Goal: Task Accomplishment & Management: Use online tool/utility

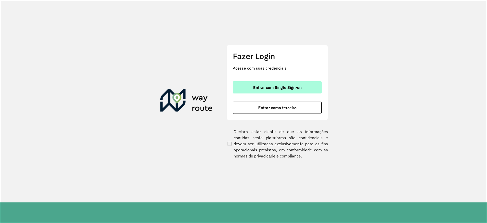
click at [253, 87] on button "Entrar com Single Sign-on" at bounding box center [277, 87] width 89 height 12
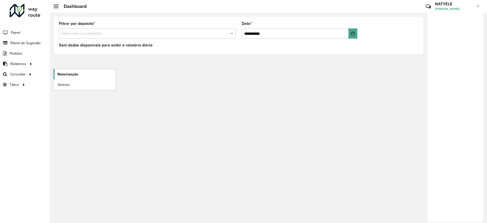
click at [62, 74] on span "Roteirização" at bounding box center [68, 74] width 21 height 5
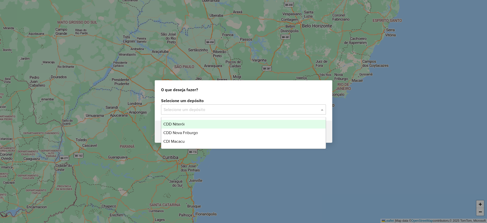
click at [209, 104] on div "Selecione um depósito" at bounding box center [243, 109] width 165 height 10
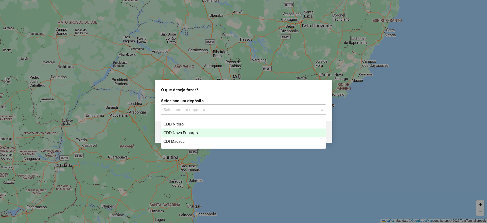
click at [203, 131] on div "CDD Nova Friburgo" at bounding box center [243, 132] width 164 height 9
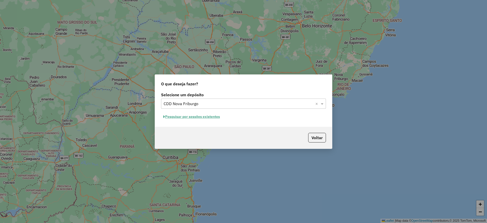
click at [214, 115] on button "Pesquisar por sessões existentes" at bounding box center [191, 117] width 61 height 8
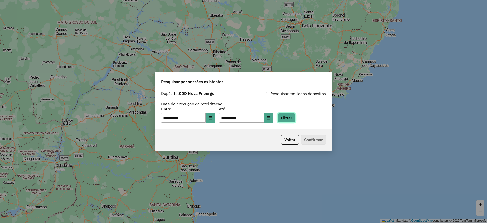
click at [291, 114] on button "Filtrar" at bounding box center [287, 118] width 18 height 10
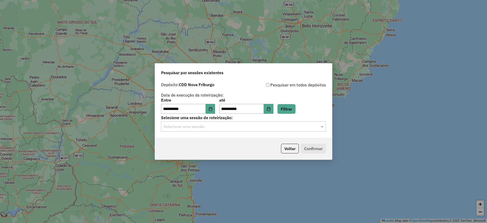
click at [223, 126] on input "text" at bounding box center [239, 127] width 150 height 6
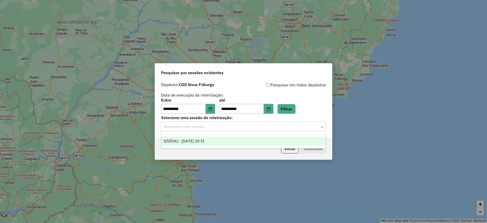
click at [217, 140] on div "1255542 - 29/08/2025 20:13" at bounding box center [243, 141] width 164 height 9
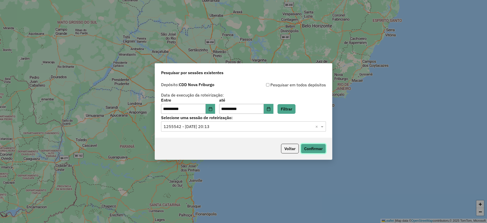
click at [313, 149] on button "Confirmar" at bounding box center [313, 149] width 25 height 10
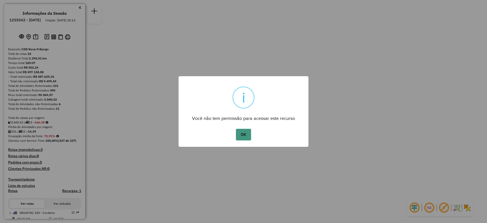
click at [245, 133] on button "OK" at bounding box center [243, 135] width 15 height 12
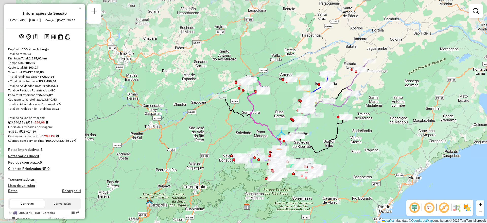
drag, startPoint x: 189, startPoint y: 95, endPoint x: 225, endPoint y: 132, distance: 51.9
click at [225, 134] on div "Janela de atendimento Grade de atendimento Capacidade Transportadoras Veículos …" at bounding box center [243, 111] width 487 height 223
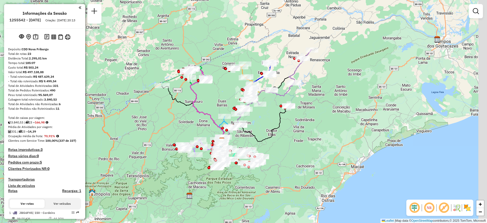
drag, startPoint x: 326, startPoint y: 116, endPoint x: 269, endPoint y: 108, distance: 58.3
click at [269, 108] on div "Janela de atendimento Grade de atendimento Capacidade Transportadoras Veículos …" at bounding box center [243, 111] width 487 height 223
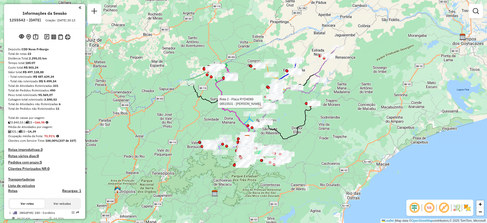
drag, startPoint x: 266, startPoint y: 119, endPoint x: 291, endPoint y: 116, distance: 25.5
click at [291, 116] on div "Rota 2 - Placa RYD4D89 08515531 - ADENIZAR PACHECO DE BRITO Janela de atendimen…" at bounding box center [243, 111] width 487 height 223
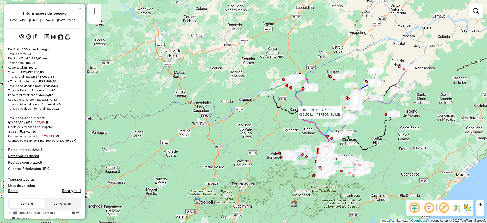
drag, startPoint x: 291, startPoint y: 116, endPoint x: 372, endPoint y: 126, distance: 81.4
click at [372, 126] on div "Rota 2 - Placa RYD4D89 08515531 - ADENIZAR PACHECO DE BRITO Janela de atendimen…" at bounding box center [243, 111] width 487 height 223
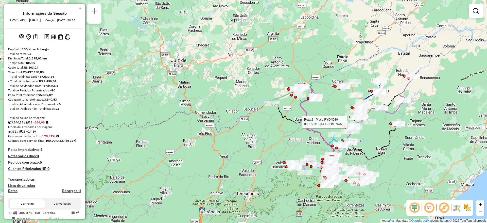
drag, startPoint x: 321, startPoint y: 27, endPoint x: 325, endPoint y: 37, distance: 10.6
click at [325, 37] on div "Rota 2 - Placa RYD4D89 08515531 - ADENIZAR PACHECO DE BRITO Janela de atendimen…" at bounding box center [243, 111] width 487 height 223
click at [247, 82] on div "Rota 2 - Placa RYD4D89 08515531 - ADENIZAR PACHECO DE BRITO Janela de atendimen…" at bounding box center [243, 111] width 487 height 223
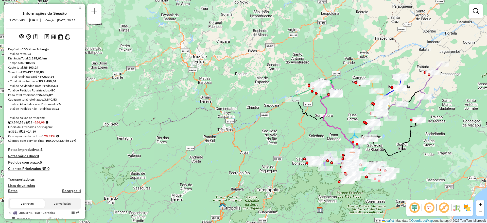
drag, startPoint x: 323, startPoint y: 112, endPoint x: 343, endPoint y: 108, distance: 20.9
click at [343, 108] on div "Janela de atendimento Grade de atendimento Capacidade Transportadoras Veículos …" at bounding box center [243, 111] width 487 height 223
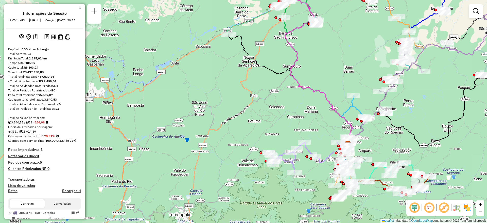
drag, startPoint x: 356, startPoint y: 138, endPoint x: 343, endPoint y: 81, distance: 58.4
click at [343, 81] on div "Janela de atendimento Grade de atendimento Capacidade Transportadoras Veículos …" at bounding box center [243, 111] width 487 height 223
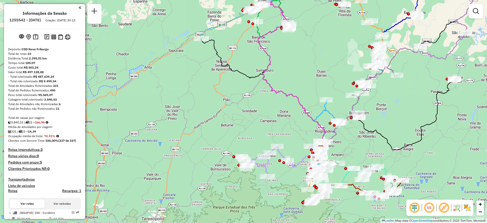
drag, startPoint x: 386, startPoint y: 144, endPoint x: 358, endPoint y: 148, distance: 27.5
click at [358, 148] on div "Janela de atendimento Grade de atendimento Capacidade Transportadoras Veículos …" at bounding box center [243, 111] width 487 height 223
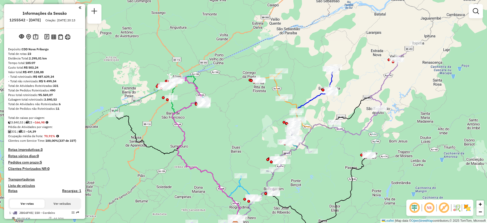
drag, startPoint x: 400, startPoint y: 83, endPoint x: 315, endPoint y: 159, distance: 114.3
click at [315, 159] on div "Janela de atendimento Grade de atendimento Capacidade Transportadoras Veículos …" at bounding box center [243, 111] width 487 height 223
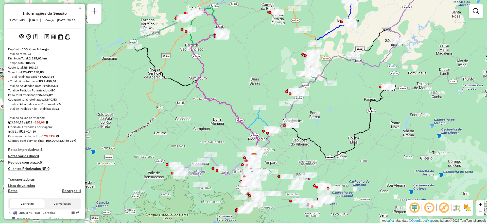
drag, startPoint x: 211, startPoint y: 146, endPoint x: 230, endPoint y: 78, distance: 70.6
click at [230, 78] on div "Janela de atendimento Grade de atendimento Capacidade Transportadoras Veículos …" at bounding box center [243, 111] width 487 height 223
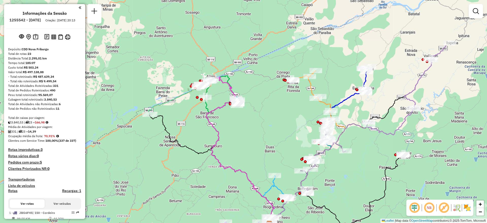
drag, startPoint x: 230, startPoint y: 78, endPoint x: 245, endPoint y: 145, distance: 69.5
click at [245, 145] on div "Janela de atendimento Grade de atendimento Capacidade Transportadoras Veículos …" at bounding box center [243, 111] width 487 height 223
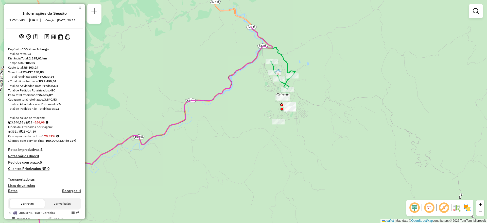
drag, startPoint x: 304, startPoint y: 63, endPoint x: 318, endPoint y: 120, distance: 58.1
click at [318, 120] on div "Janela de atendimento Grade de atendimento Capacidade Transportadoras Veículos …" at bounding box center [243, 111] width 487 height 223
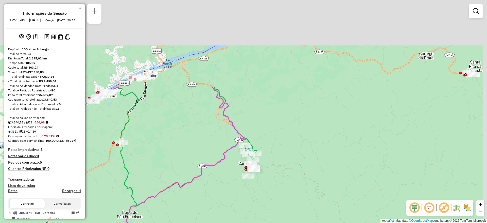
drag, startPoint x: 342, startPoint y: 44, endPoint x: 308, endPoint y: 154, distance: 114.7
click at [308, 154] on div "Janela de atendimento Grade de atendimento Capacidade Transportadoras Veículos …" at bounding box center [243, 111] width 487 height 223
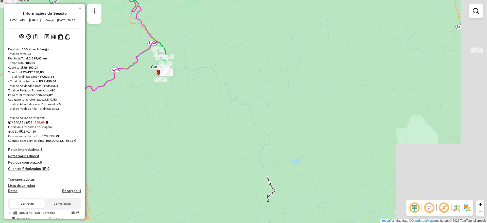
drag, startPoint x: 350, startPoint y: 158, endPoint x: 240, endPoint y: 42, distance: 159.6
click at [240, 42] on div "Janela de atendimento Grade de atendimento Capacidade Transportadoras Veículos …" at bounding box center [243, 111] width 487 height 223
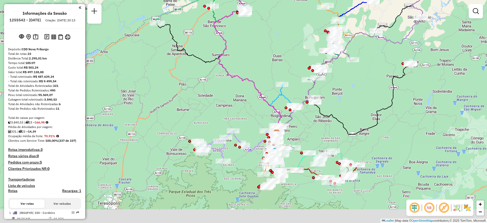
drag, startPoint x: 267, startPoint y: 73, endPoint x: 272, endPoint y: 38, distance: 35.6
click at [272, 38] on div "Janela de atendimento Grade de atendimento Capacidade Transportadoras Veículos …" at bounding box center [243, 111] width 487 height 223
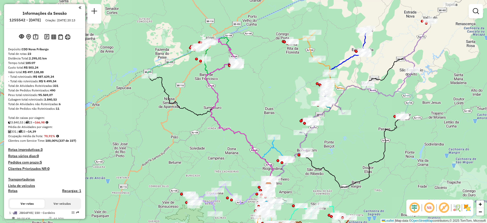
drag, startPoint x: 272, startPoint y: 38, endPoint x: 307, endPoint y: 49, distance: 37.2
click at [264, 90] on div "Janela de atendimento Grade de atendimento Capacidade Transportadoras Veículos …" at bounding box center [243, 111] width 487 height 223
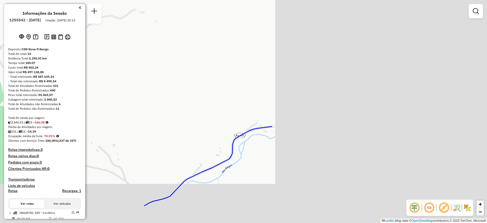
drag, startPoint x: 422, startPoint y: 45, endPoint x: 174, endPoint y: 25, distance: 248.5
click at [151, 8] on div "Janela de atendimento Grade de atendimento Capacidade Transportadoras Veículos …" at bounding box center [243, 111] width 487 height 223
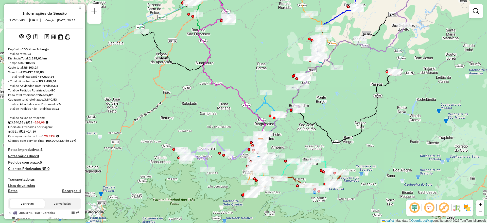
drag, startPoint x: 176, startPoint y: 108, endPoint x: 253, endPoint y: 59, distance: 92.1
click at [253, 59] on div "Janela de atendimento Grade de atendimento Capacidade Transportadoras Veículos …" at bounding box center [243, 111] width 487 height 223
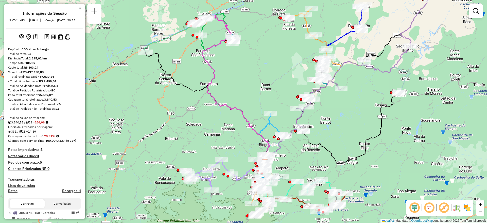
drag, startPoint x: 253, startPoint y: 59, endPoint x: 258, endPoint y: 79, distance: 21.3
click at [258, 79] on div "Janela de atendimento Grade de atendimento Capacidade Transportadoras Veículos …" at bounding box center [243, 111] width 487 height 223
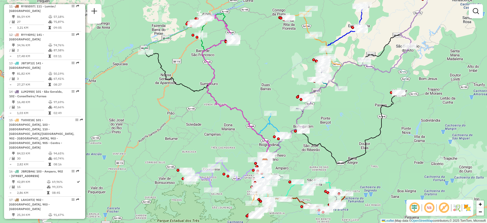
scroll to position [480, 0]
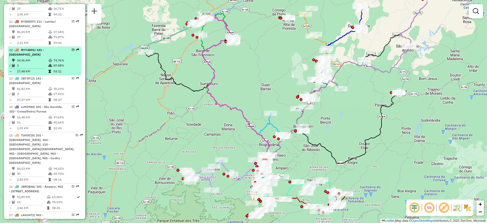
click at [41, 53] on li "12 - RYY4D91 | 141 - Bom Jardim 34,96 KM 74,76% / 2 87,58% = 17,48 KM 03:11" at bounding box center [44, 61] width 73 height 28
select select "**********"
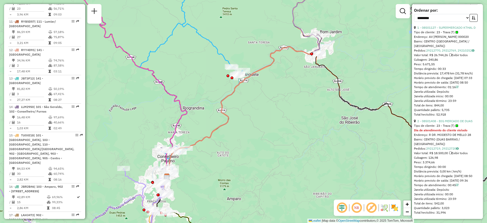
scroll to position [0, 0]
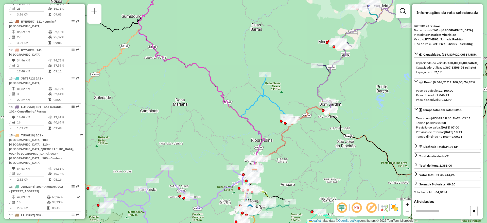
drag, startPoint x: 286, startPoint y: 137, endPoint x: 315, endPoint y: 155, distance: 33.7
click at [315, 155] on div "Janela de atendimento Grade de atendimento Capacidade Transportadoras Veículos …" at bounding box center [243, 111] width 487 height 223
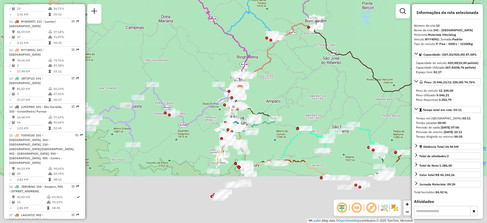
drag, startPoint x: 315, startPoint y: 155, endPoint x: 300, endPoint y: 71, distance: 85.8
click at [300, 71] on div "Janela de atendimento Grade de atendimento Capacidade Transportadoras Veículos …" at bounding box center [243, 111] width 487 height 223
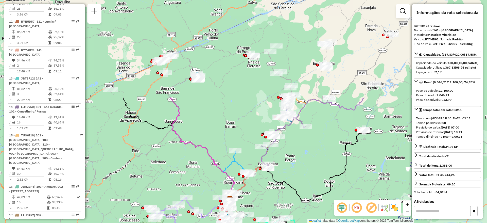
drag, startPoint x: 307, startPoint y: 73, endPoint x: 253, endPoint y: 155, distance: 97.8
click at [266, 192] on div "Janela de atendimento Grade de atendimento Capacidade Transportadoras Veículos …" at bounding box center [243, 111] width 487 height 223
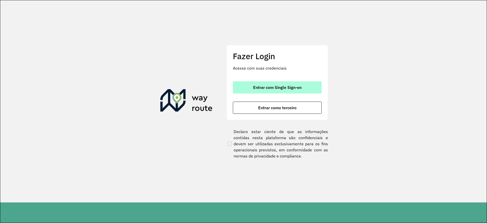
click at [271, 86] on span "Entrar com Single Sign-on" at bounding box center [277, 87] width 48 height 4
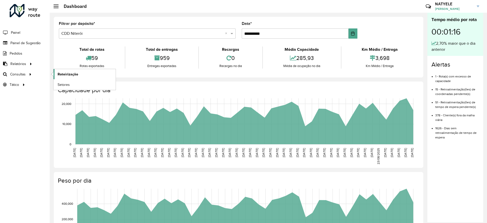
click at [71, 74] on span "Roteirização" at bounding box center [68, 74] width 21 height 5
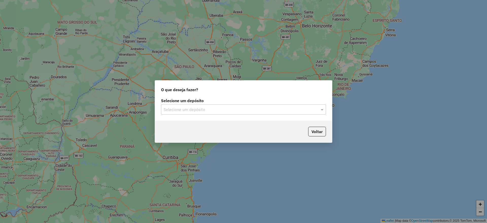
click at [275, 109] on input "text" at bounding box center [239, 110] width 150 height 6
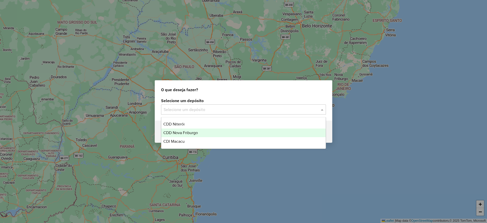
click at [204, 130] on div "CDD Nova Friburgo" at bounding box center [243, 132] width 164 height 9
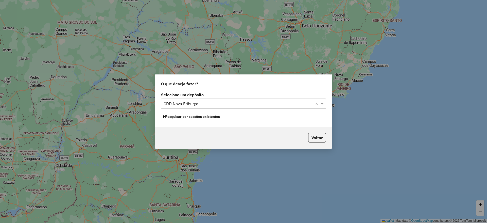
click at [186, 115] on button "Pesquisar por sessões existentes" at bounding box center [191, 117] width 61 height 8
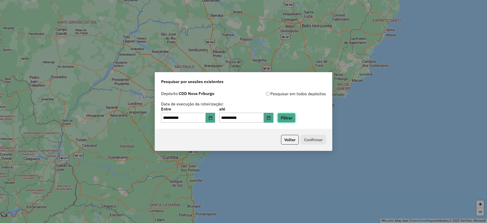
click at [296, 118] on button "Filtrar" at bounding box center [287, 118] width 18 height 10
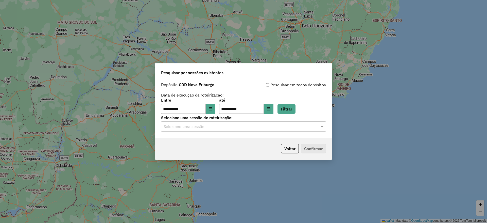
click at [237, 126] on input "text" at bounding box center [239, 127] width 150 height 6
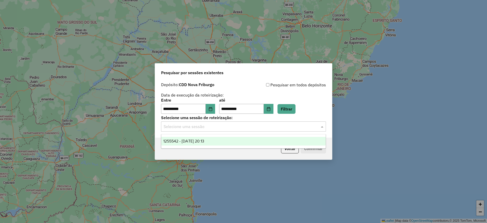
click at [227, 141] on div "1255542 - 29/08/2025 20:13" at bounding box center [243, 141] width 164 height 9
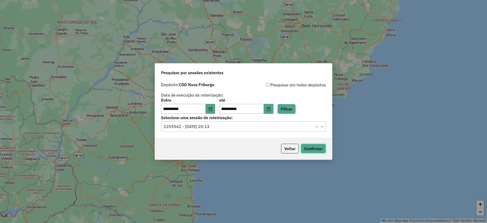
click at [313, 148] on button "Confirmar" at bounding box center [313, 149] width 25 height 10
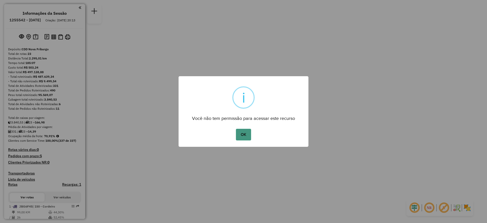
click at [243, 133] on button "OK" at bounding box center [243, 135] width 15 height 12
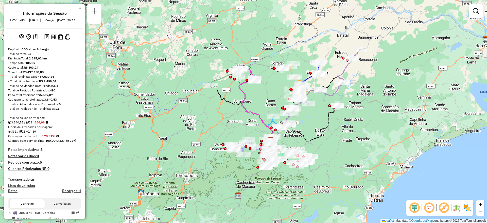
drag, startPoint x: 332, startPoint y: 71, endPoint x: 359, endPoint y: 99, distance: 39.7
click at [359, 99] on div "Janela de atendimento Grade de atendimento Capacidade Transportadoras Veículos …" at bounding box center [243, 111] width 487 height 223
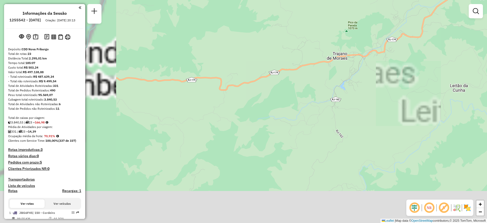
drag, startPoint x: 370, startPoint y: 51, endPoint x: 389, endPoint y: 42, distance: 21.2
click at [389, 42] on div "Janela de atendimento Grade de atendimento Capacidade Transportadoras Veículos …" at bounding box center [243, 111] width 487 height 223
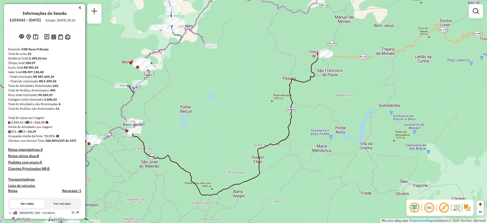
drag, startPoint x: 235, startPoint y: 58, endPoint x: 398, endPoint y: 40, distance: 164.8
click at [398, 40] on div "Janela de atendimento Grade de atendimento Capacidade Transportadoras Veículos …" at bounding box center [243, 111] width 487 height 223
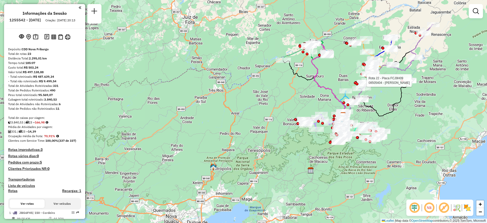
drag, startPoint x: 394, startPoint y: 64, endPoint x: 389, endPoint y: 99, distance: 35.2
click at [389, 99] on div "Rota 22 - Placa FCJ9H09 08505404 - IVALDA MARINI Janela de atendimento Grade de…" at bounding box center [243, 111] width 487 height 223
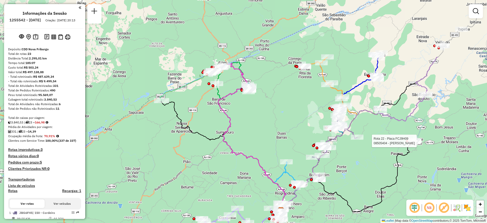
drag, startPoint x: 380, startPoint y: 97, endPoint x: 367, endPoint y: 175, distance: 78.5
click at [367, 175] on div "Rota 22 - Placa FCJ9H09 08505404 - IVALDA MARINI Janela de atendimento Grade de…" at bounding box center [243, 111] width 487 height 223
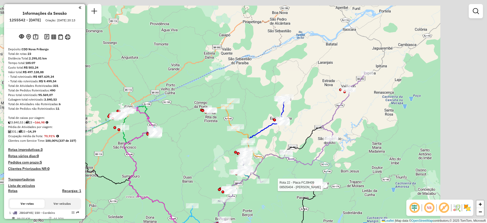
drag, startPoint x: 406, startPoint y: 55, endPoint x: 294, endPoint y: 114, distance: 126.3
click at [294, 114] on div "Rota 22 - Placa FCJ9H09 08505404 - IVALDA MARINI Janela de atendimento Grade de…" at bounding box center [243, 111] width 487 height 223
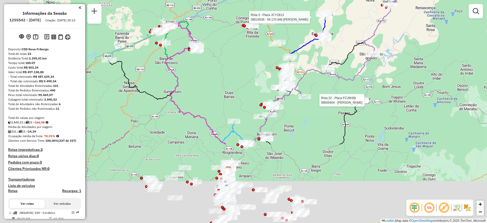
drag, startPoint x: 275, startPoint y: 161, endPoint x: 339, endPoint y: 60, distance: 119.4
click at [339, 60] on div "Rota 22 - Placa FCJ9H09 08505404 - IVALDA MARINI Rota 3 - Placa JCY1B13 0851453…" at bounding box center [243, 111] width 487 height 223
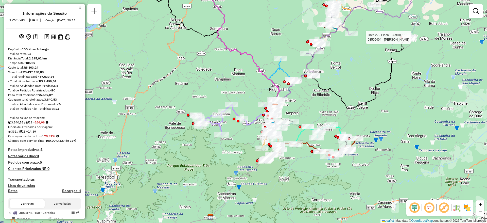
drag, startPoint x: 302, startPoint y: 148, endPoint x: 348, endPoint y: 85, distance: 78.4
click at [348, 85] on div "Rota 22 - Placa FCJ9H09 08505404 - IVALDA MARINI Rota 3 - Placa JCY1B13 0851453…" at bounding box center [243, 111] width 487 height 223
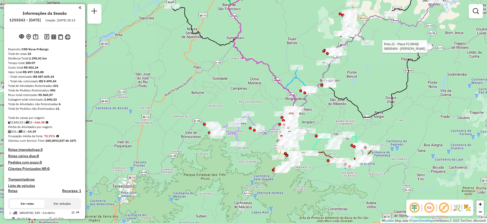
drag, startPoint x: 321, startPoint y: 103, endPoint x: 337, endPoint y: 112, distance: 18.6
click at [337, 112] on div "Rota 22 - Placa FCJ9H09 08505404 - IVALDA MARINI Rota 3 - Placa JCY1B13 0851453…" at bounding box center [243, 111] width 487 height 223
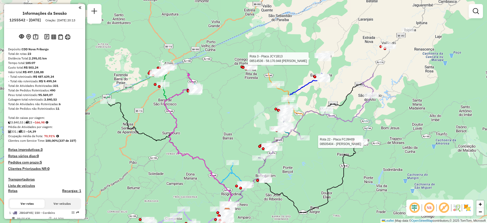
drag, startPoint x: 369, startPoint y: 65, endPoint x: 314, endPoint y: 93, distance: 61.3
click at [306, 160] on div "Rota 22 - Placa FCJ9H09 08505404 - IVALDA MARINI Rota 3 - Placa JCY1B13 0851453…" at bounding box center [243, 111] width 487 height 223
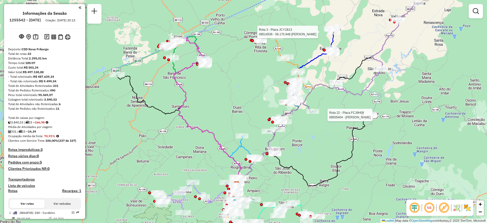
drag, startPoint x: 399, startPoint y: 166, endPoint x: 407, endPoint y: 140, distance: 27.8
click at [407, 140] on div "Rota 22 - Placa FCJ9H09 08505404 - IVALDA MARINI Rota 3 - Placa JCY1B13 0851453…" at bounding box center [243, 111] width 487 height 223
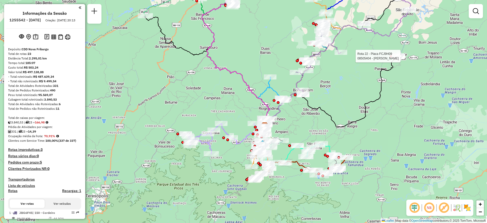
drag, startPoint x: 390, startPoint y: 160, endPoint x: 418, endPoint y: 101, distance: 65.5
click at [418, 101] on div "Rota 22 - Placa FCJ9H09 08505404 - IVALDA MARINI Rota 3 - Placa JCY1B13 0851453…" at bounding box center [243, 111] width 487 height 223
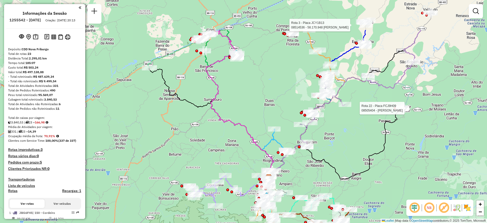
drag, startPoint x: 340, startPoint y: 78, endPoint x: 344, endPoint y: 131, distance: 53.2
click at [344, 131] on div "Rota 22 - Placa FCJ9H09 08505404 - IVALDA MARINI Rota 3 - Placa JCY1B13 0851453…" at bounding box center [243, 111] width 487 height 223
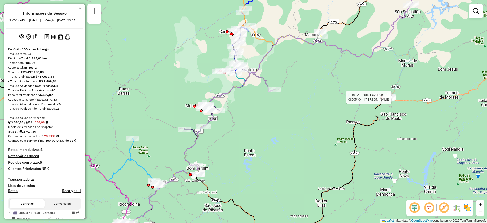
drag, startPoint x: 339, startPoint y: 107, endPoint x: 267, endPoint y: 117, distance: 73.0
click at [267, 117] on div "Rota 22 - Placa FCJ9H09 08505404 - IVALDA MARINI Rota 3 - Placa JCY1B13 0851453…" at bounding box center [243, 111] width 487 height 223
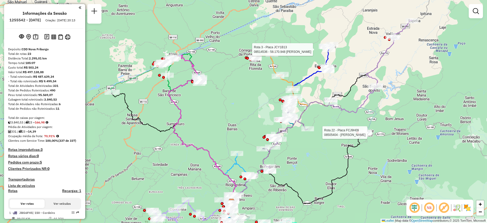
drag, startPoint x: 296, startPoint y: 135, endPoint x: 312, endPoint y: 171, distance: 39.4
click at [312, 171] on div "Rota 22 - Placa FCJ9H09 08505404 - IVALDA MARINI Rota 3 - Placa JCY1B13 0851453…" at bounding box center [243, 111] width 487 height 223
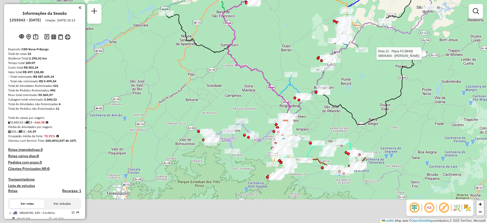
drag, startPoint x: 312, startPoint y: 171, endPoint x: 368, endPoint y: 88, distance: 99.7
click at [368, 88] on div "Rota 22 - Placa FCJ9H09 08505404 - IVALDA MARINI Rota 3 - Placa JCY1B13 0851453…" at bounding box center [243, 111] width 487 height 223
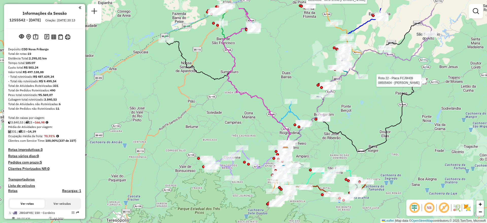
drag, startPoint x: 350, startPoint y: 78, endPoint x: 346, endPoint y: 150, distance: 71.9
click at [346, 150] on div "Rota 22 - Placa FCJ9H09 08505404 - IVALDA MARINI Rota 3 - Placa JCY1B13 0851453…" at bounding box center [243, 111] width 487 height 223
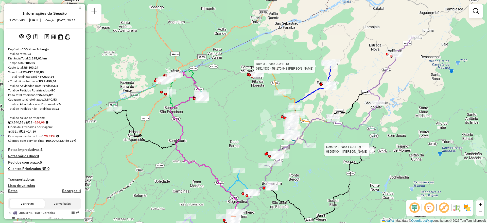
drag, startPoint x: 403, startPoint y: 48, endPoint x: 360, endPoint y: 70, distance: 48.5
click at [352, 75] on div "Rota 22 - Placa FCJ9H09 08505404 - IVALDA MARINI Rota 3 - Placa JCY1B13 0851453…" at bounding box center [243, 111] width 487 height 223
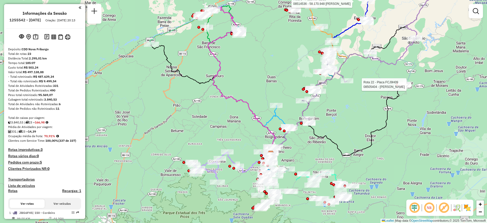
drag, startPoint x: 390, startPoint y: 146, endPoint x: 428, endPoint y: 81, distance: 75.0
click at [428, 81] on div "Rota 22 - Placa FCJ9H09 08505404 - IVALDA MARINI Rota 3 - Placa JCY1B13 0851453…" at bounding box center [243, 111] width 487 height 223
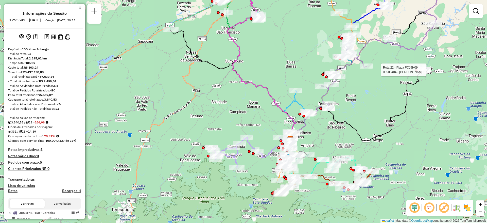
drag, startPoint x: 356, startPoint y: 118, endPoint x: 375, endPoint y: 103, distance: 24.8
click at [375, 103] on div "Rota 22 - Placa FCJ9H09 08505404 - IVALDA MARINI Rota 3 - Placa JCY1B13 0851453…" at bounding box center [243, 111] width 487 height 223
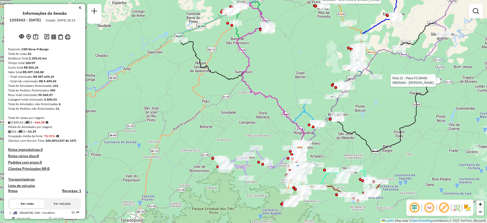
drag, startPoint x: 375, startPoint y: 103, endPoint x: 385, endPoint y: 114, distance: 14.2
click at [385, 114] on div "Rota 22 - Placa FCJ9H09 08505404 - IVALDA MARINI Rota 3 - Placa JCY1B13 0851453…" at bounding box center [243, 111] width 487 height 223
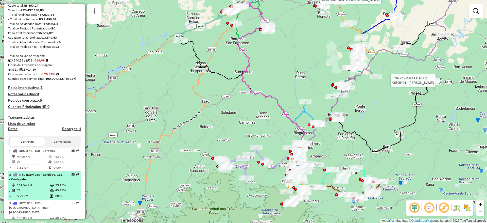
scroll to position [152, 0]
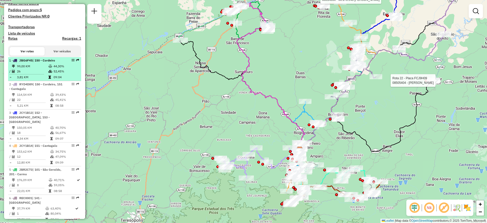
click at [30, 69] on td "99,00 KM" at bounding box center [32, 66] width 31 height 5
select select "**********"
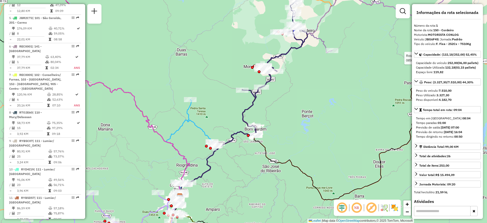
scroll to position [305, 0]
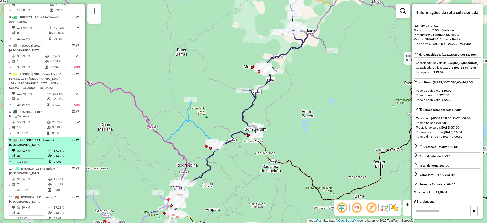
click at [42, 138] on div "9 - RYB5C07 | 111 - Lumiar/ [GEOGRAPHIC_DATA]" at bounding box center [36, 142] width 54 height 9
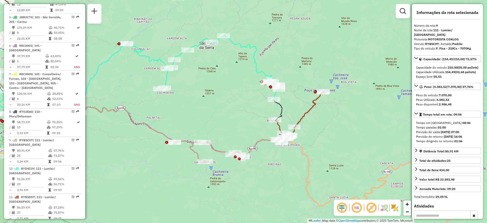
drag, startPoint x: 314, startPoint y: 164, endPoint x: 201, endPoint y: 114, distance: 123.2
click at [201, 114] on div "Rota 22 - Placa FCJ9H09 08505404 - IVALDA MARINI Rota 3 - Placa JCY1B13 0851453…" at bounding box center [243, 111] width 487 height 223
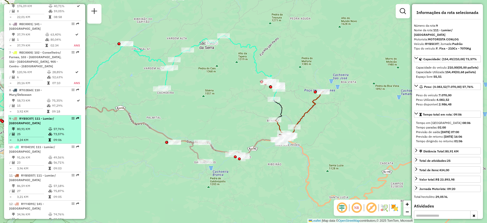
scroll to position [343, 0]
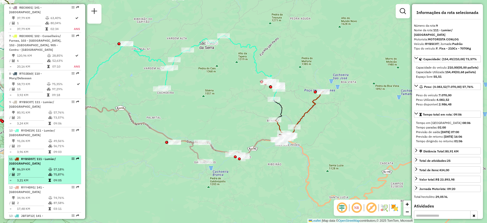
click at [46, 161] on li "11 - RYB5D57 | 111 - Lumiar/ [GEOGRAPHIC_DATA] 86,59 KM 57,18% / 27 75,87% = 3,…" at bounding box center [44, 170] width 73 height 28
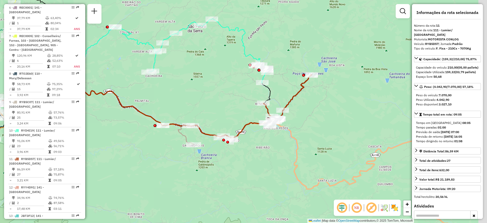
drag, startPoint x: 298, startPoint y: 132, endPoint x: 192, endPoint y: 62, distance: 126.1
click at [192, 62] on div "Rota 22 - Placa FCJ9H09 08505404 - IVALDA MARINI Rota 3 - Placa JCY1B13 0851453…" at bounding box center [243, 111] width 487 height 223
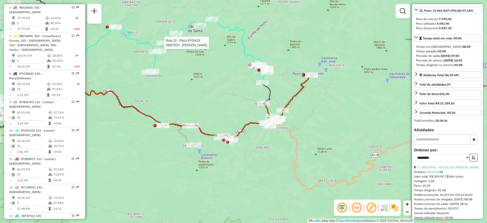
scroll to position [152, 0]
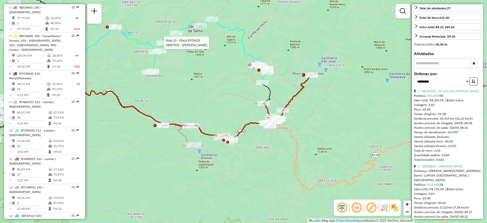
drag, startPoint x: 439, startPoint y: 122, endPoint x: 446, endPoint y: 121, distance: 7.7
click at [446, 116] on div "Tempo dirigindo: 01:08" at bounding box center [447, 114] width 67 height 5
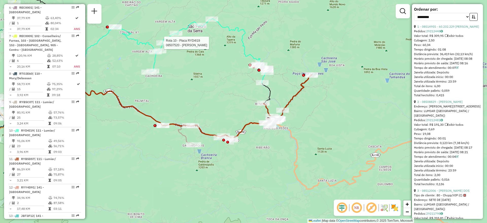
scroll to position [228, 0]
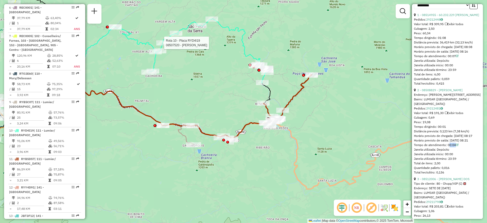
drag, startPoint x: 448, startPoint y: 158, endPoint x: 459, endPoint y: 159, distance: 10.9
click at [459, 147] on div "Tempo de atendimento: 00:04" at bounding box center [447, 145] width 67 height 5
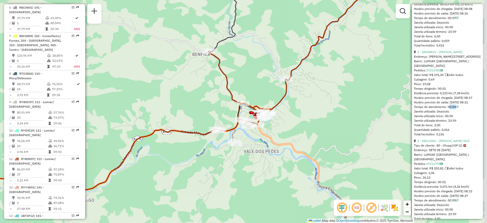
drag, startPoint x: 369, startPoint y: 132, endPoint x: 304, endPoint y: 108, distance: 69.2
click at [304, 108] on div "Rota 22 - Placa FCJ9H09 08505404 - IVALDA MARINI Rota 3 - Placa JCY1B13 0851453…" at bounding box center [243, 111] width 487 height 223
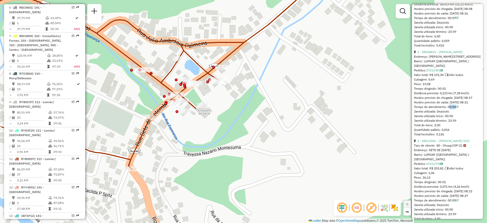
scroll to position [305, 0]
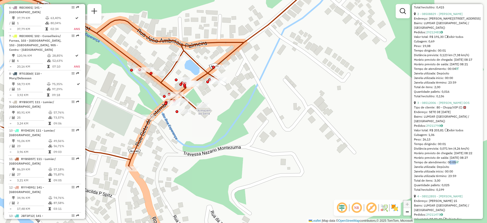
drag, startPoint x: 447, startPoint y: 177, endPoint x: 459, endPoint y: 177, distance: 12.2
click at [459, 164] on div "Tempo de atendimento: 00:05" at bounding box center [447, 162] width 67 height 5
click at [447, 164] on div "Tempo de atendimento: 00:05" at bounding box center [447, 162] width 67 height 5
drag, startPoint x: 446, startPoint y: 177, endPoint x: 457, endPoint y: 178, distance: 11.5
click at [457, 178] on div "3 - 08512006 - [PERSON_NAME] DOS Tipo de cliente: 80 - Chopp/VIP (C) Endereço: …" at bounding box center [447, 146] width 67 height 91
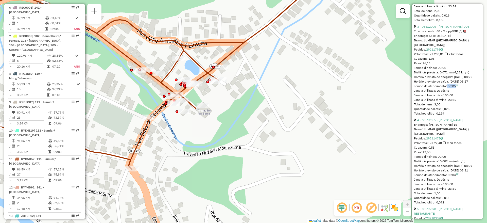
scroll to position [419, 0]
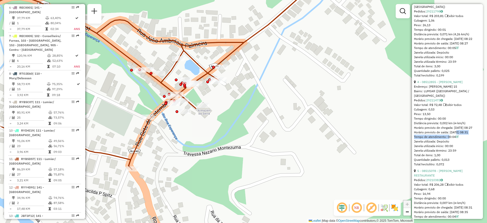
drag, startPoint x: 448, startPoint y: 150, endPoint x: 456, endPoint y: 148, distance: 7.7
click at [456, 139] on div "Tempo de atendimento: 00:04" at bounding box center [447, 137] width 67 height 5
click at [456, 144] on div "Janela utilizada: Depósito" at bounding box center [447, 141] width 67 height 5
drag, startPoint x: 435, startPoint y: 153, endPoint x: 446, endPoint y: 150, distance: 12.0
click at [446, 150] on div "4 - 08512855 - [PERSON_NAME]: [PERSON_NAME] 15 Bairro: LUMIAR ([GEOGRAPHIC_DATA…" at bounding box center [447, 123] width 67 height 87
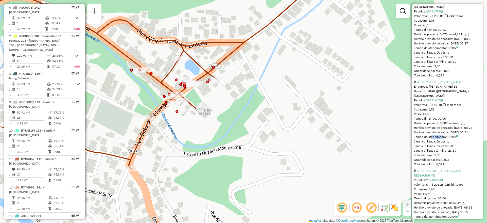
drag, startPoint x: 430, startPoint y: 152, endPoint x: 442, endPoint y: 152, distance: 11.9
click at [442, 139] on div "Tempo de atendimento: 00:04" at bounding box center [447, 137] width 67 height 5
drag, startPoint x: 427, startPoint y: 130, endPoint x: 436, endPoint y: 130, distance: 8.4
click at [436, 125] on div "Distância prevista: 0,002 km (∞ km/h)" at bounding box center [447, 123] width 67 height 5
drag, startPoint x: 430, startPoint y: 127, endPoint x: 447, endPoint y: 128, distance: 16.8
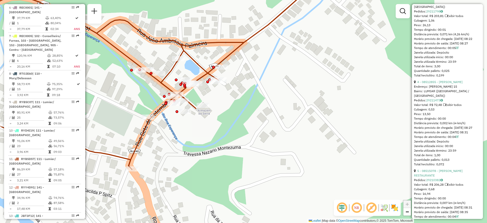
click at [447, 121] on div "Tempo dirigindo: 00:00" at bounding box center [447, 118] width 67 height 5
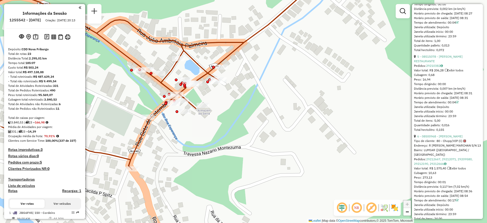
scroll to position [38, 0]
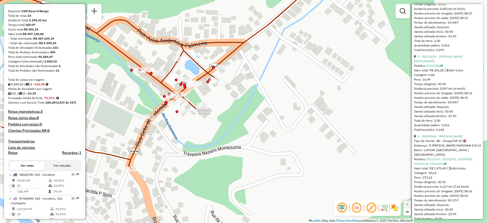
drag, startPoint x: 43, startPoint y: 109, endPoint x: 77, endPoint y: 107, distance: 34.6
click at [77, 105] on div "Clientes com Service Time: 100,00% (337 de 337)" at bounding box center [44, 102] width 73 height 5
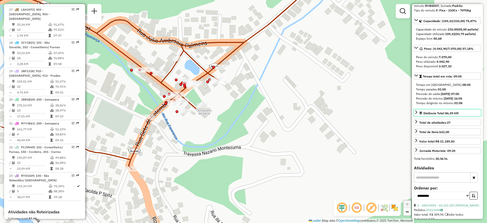
click at [430, 115] on div "Distância Total: 86,59 KM" at bounding box center [439, 113] width 39 height 5
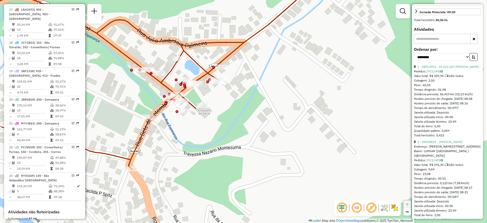
scroll to position [228, 0]
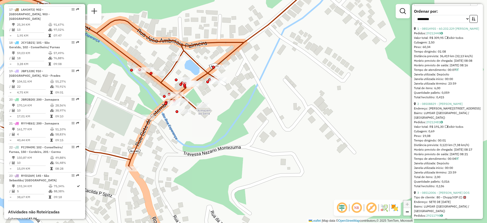
drag, startPoint x: 437, startPoint y: 154, endPoint x: 470, endPoint y: 154, distance: 33.2
click at [470, 147] on div "Distância prevista: 0,123 km (7,38 km/h)" at bounding box center [447, 145] width 67 height 5
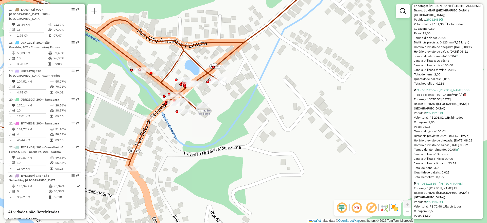
scroll to position [343, 0]
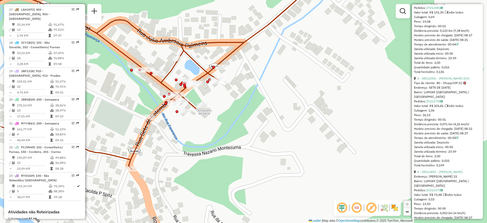
drag, startPoint x: 454, startPoint y: 133, endPoint x: 471, endPoint y: 133, distance: 17.3
click at [471, 126] on div "Distância prevista: 0,071 km (4,26 km/h)" at bounding box center [447, 124] width 67 height 5
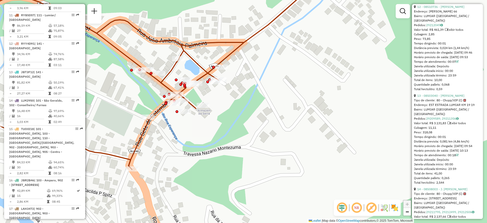
scroll to position [495, 0]
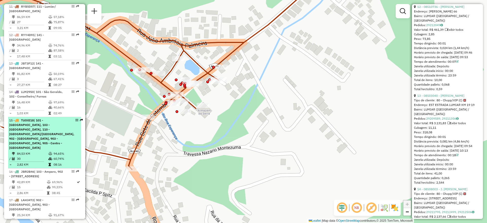
click at [46, 137] on li "15 - TUO0I18 | 101 - [GEOGRAPHIC_DATA], 103 - [GEOGRAPHIC_DATA], 110 - [GEOGRAP…" at bounding box center [44, 142] width 73 height 51
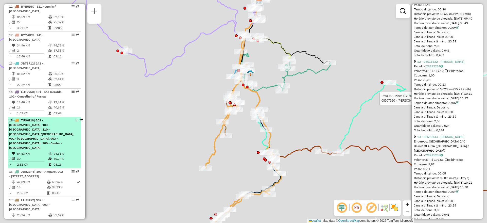
scroll to position [1232, 0]
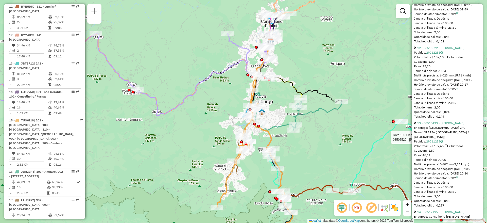
drag, startPoint x: 316, startPoint y: 109, endPoint x: 327, endPoint y: 148, distance: 40.7
click at [327, 148] on div "Rota 22 - Placa FCJ9H09 08505404 - IVALDA MARINI Rota 3 - Placa JCY1B13 0851453…" at bounding box center [243, 111] width 487 height 223
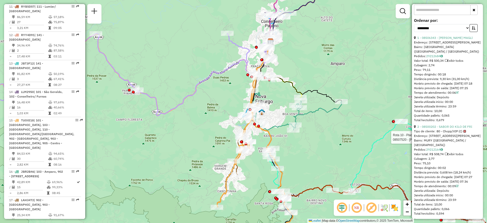
scroll to position [0, 0]
